Goal: Task Accomplishment & Management: Use online tool/utility

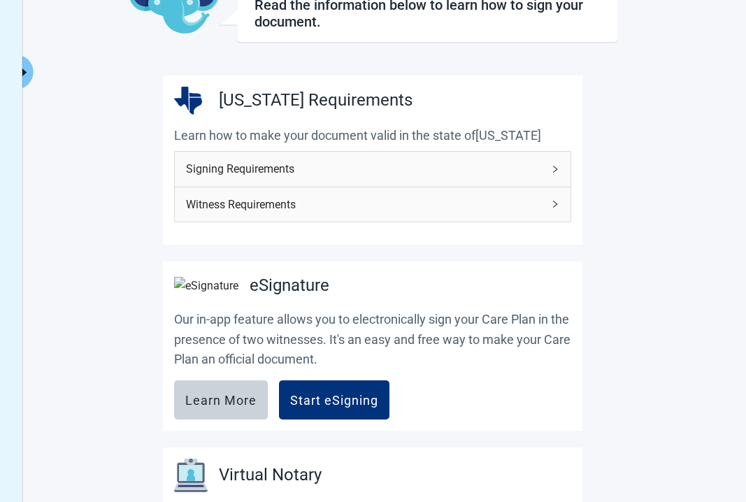
scroll to position [159, 0]
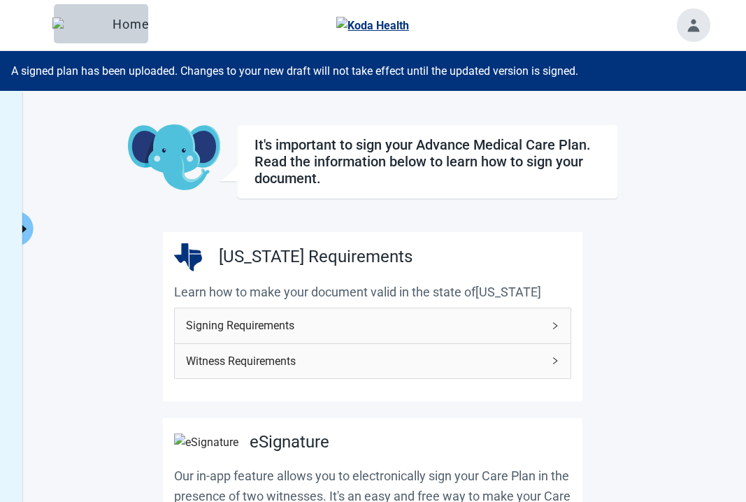
scroll to position [580, 0]
